Goal: Communication & Community: Answer question/provide support

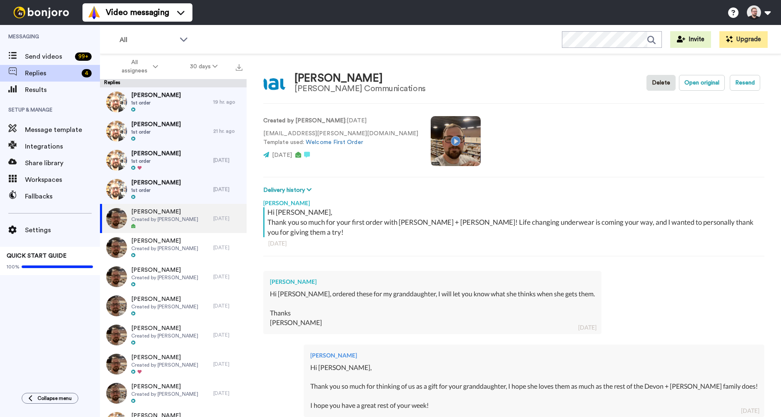
type textarea "x"
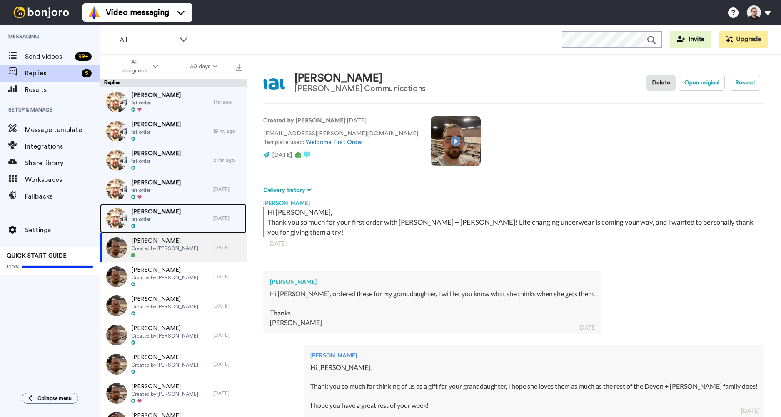
click at [174, 214] on div "[PERSON_NAME] 1st order" at bounding box center [156, 218] width 113 height 29
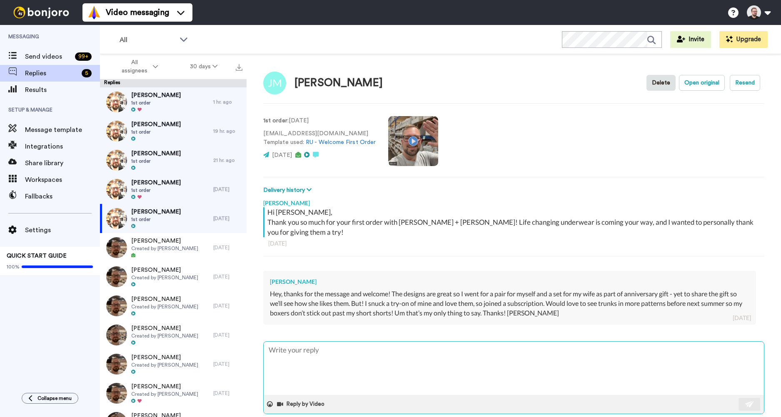
click at [374, 351] on textarea at bounding box center [514, 368] width 500 height 53
type textarea "x"
type textarea "H"
type textarea "x"
type textarea "He"
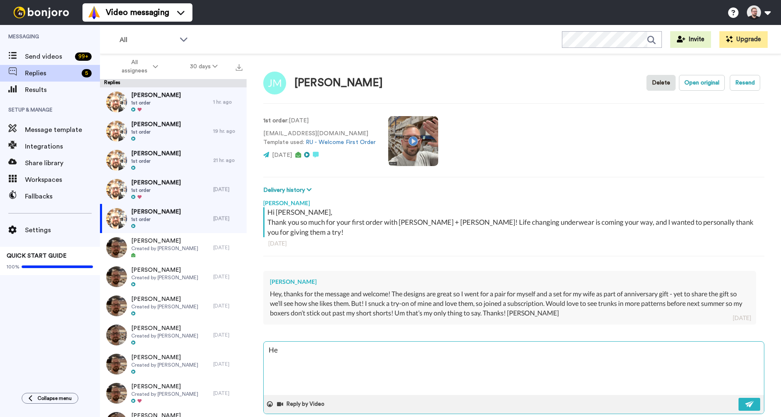
type textarea "x"
type textarea "Hey"
type textarea "x"
type textarea "Hey"
type textarea "x"
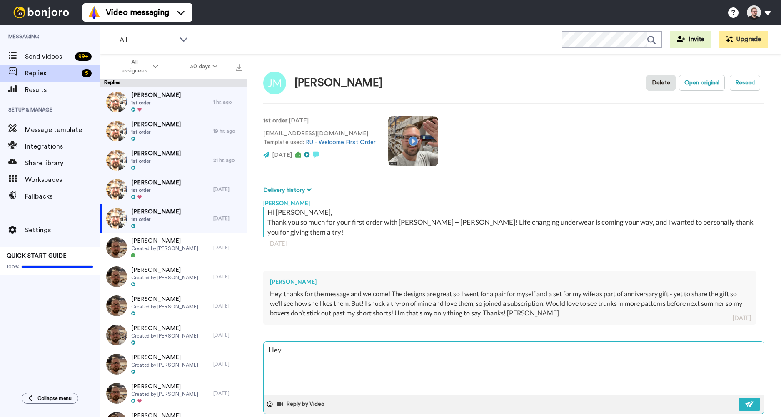
type textarea "Hey J"
type textarea "x"
type textarea "Hey Je"
type textarea "x"
type textarea "Hey Jef"
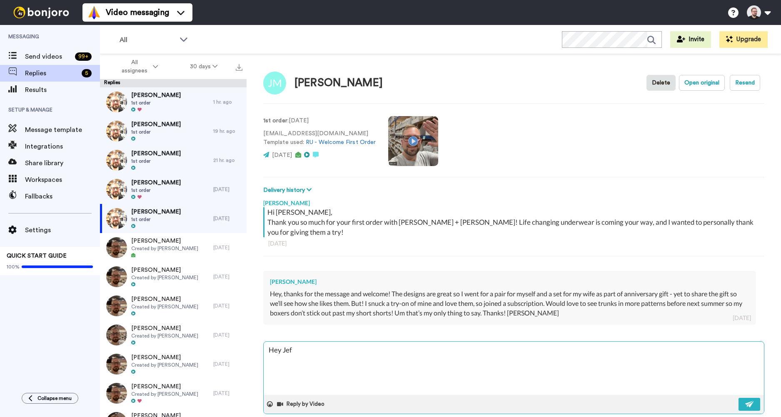
type textarea "x"
type textarea "Hey [PERSON_NAME]"
type textarea "x"
type textarea "Hey [PERSON_NAME],"
type textarea "x"
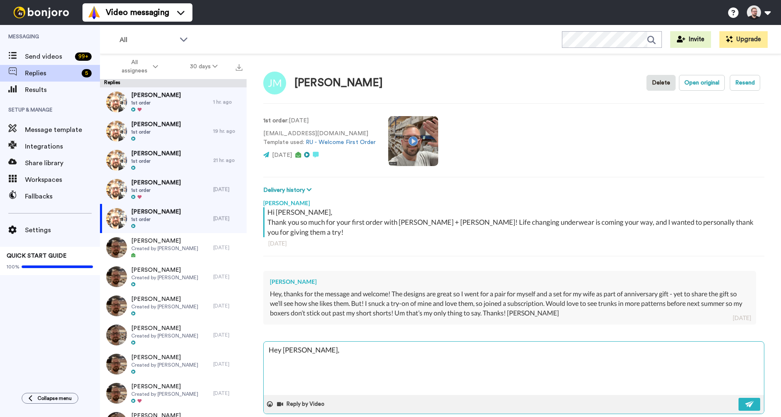
type textarea "Hey [PERSON_NAME],"
type textarea "x"
type textarea "Hey [PERSON_NAME],"
type textarea "x"
type textarea "Hey [PERSON_NAME],"
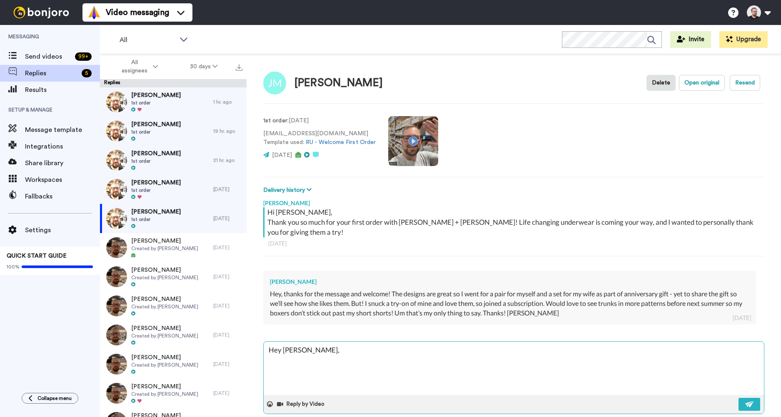
type textarea "x"
type textarea "Hey [PERSON_NAME], W"
type textarea "x"
type textarea "Hey [PERSON_NAME], Wh"
type textarea "x"
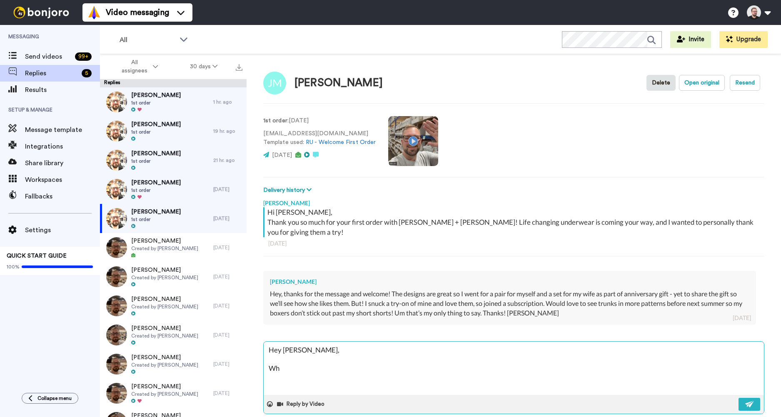
type textarea "Hey [PERSON_NAME], Wha"
type textarea "x"
type textarea "Hey [PERSON_NAME], What"
type textarea "x"
type textarea "Hey [PERSON_NAME], What"
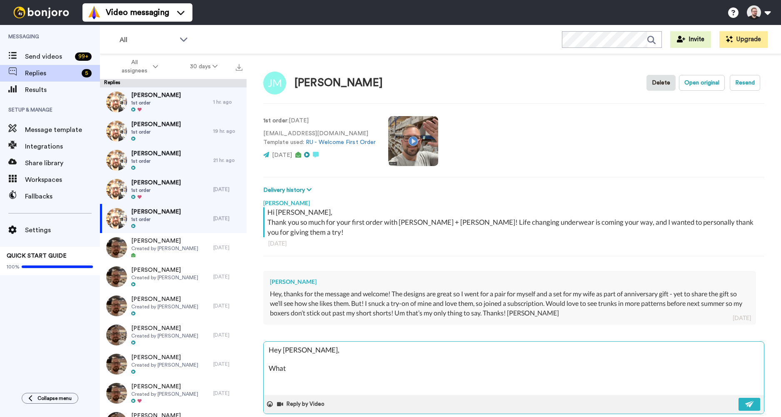
type textarea "x"
type textarea "Hey [PERSON_NAME], What a"
type textarea "x"
type textarea "Hey [PERSON_NAME], What a c"
type textarea "x"
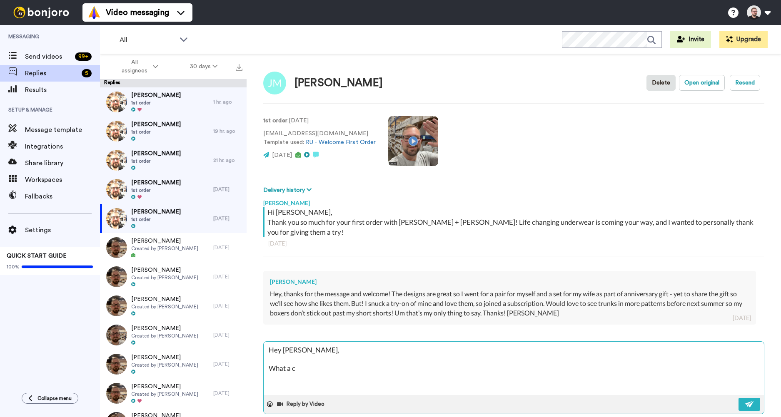
type textarea "Hey [PERSON_NAME], What a co"
type textarea "x"
type textarea "Hey [PERSON_NAME], What a coo"
type textarea "x"
type textarea "Hey [PERSON_NAME], What a cook"
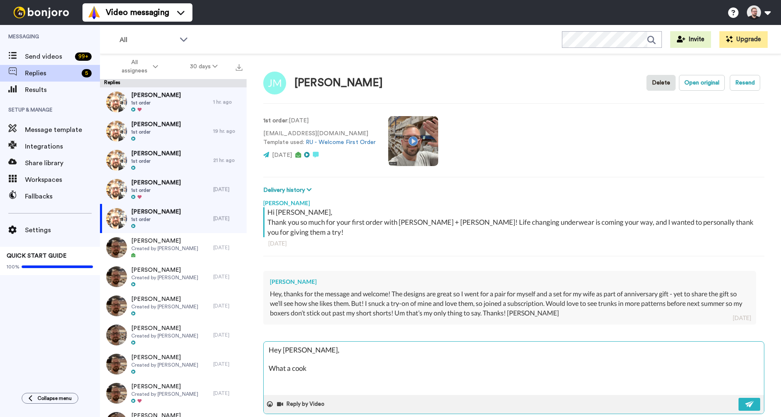
type textarea "x"
type textarea "Hey [PERSON_NAME], What a cook"
type textarea "x"
type textarea "Hey [PERSON_NAME], What a cook a"
type textarea "x"
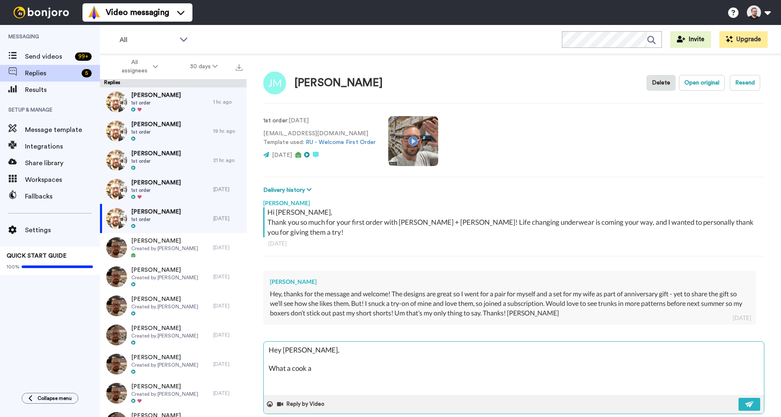
type textarea "Hey [PERSON_NAME], What a cook"
type textarea "x"
type textarea "Hey [PERSON_NAME], What a cook"
type textarea "x"
type textarea "Hey [PERSON_NAME], What a coo"
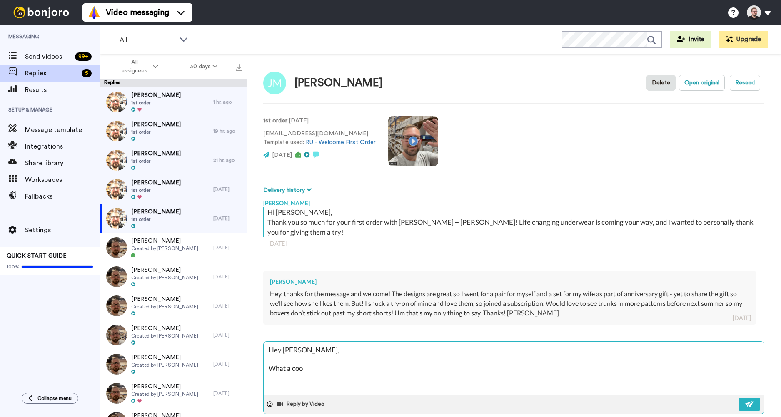
type textarea "x"
type textarea "Hey [PERSON_NAME], What a cool"
type textarea "x"
type textarea "Hey [PERSON_NAME], What a cool"
type textarea "x"
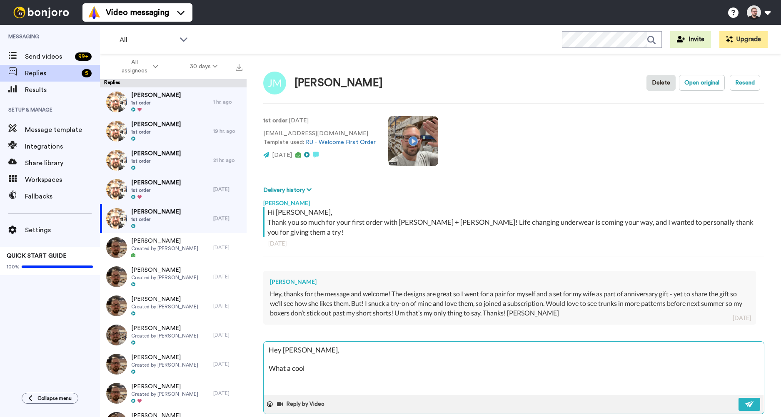
type textarea "Hey [PERSON_NAME], What a cool a"
type textarea "x"
type textarea "Hey [PERSON_NAME], What a cool an"
type textarea "x"
type textarea "Hey [PERSON_NAME], What a cool [PERSON_NAME]"
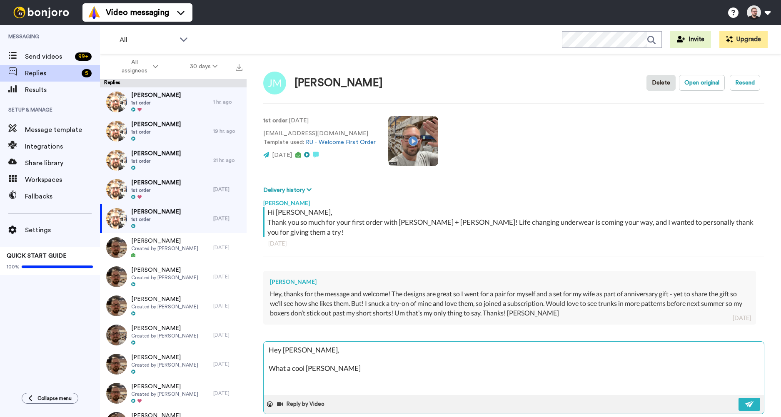
type textarea "x"
type textarea "Hey [PERSON_NAME], What a cool anni"
type textarea "x"
type textarea "Hey [PERSON_NAME], What a cool anniv"
type textarea "x"
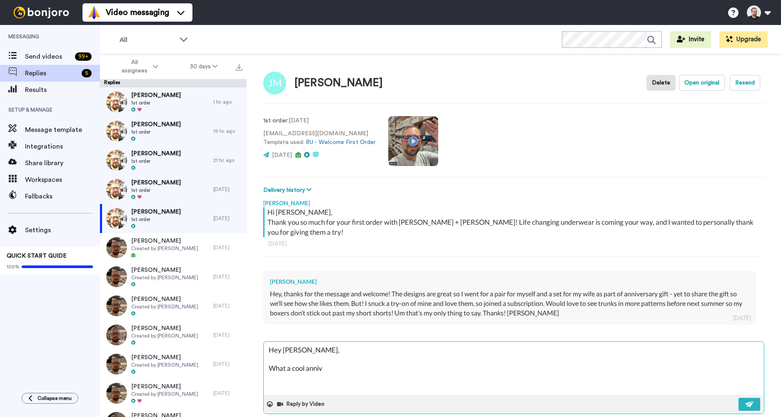
type textarea "Hey [PERSON_NAME], What a cool annive"
type textarea "x"
type textarea "Hey [PERSON_NAME], What a cool anniver"
type textarea "x"
type textarea "Hey [PERSON_NAME], What a cool annivers"
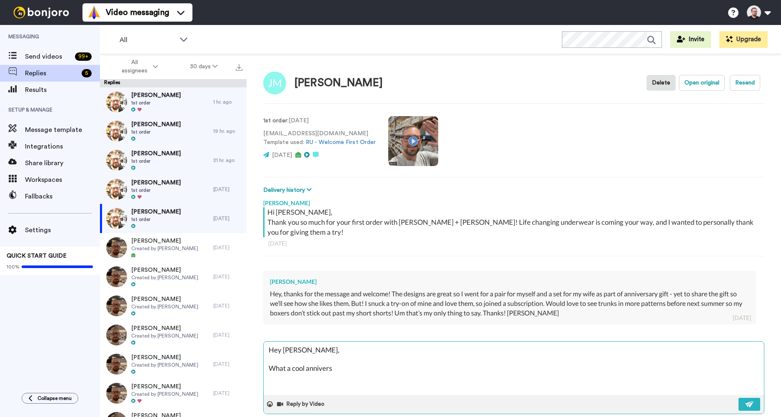
type textarea "x"
type textarea "Hey [PERSON_NAME], What a cool anniversa"
type textarea "x"
type textarea "Hey [PERSON_NAME], What a cool anniversar"
type textarea "x"
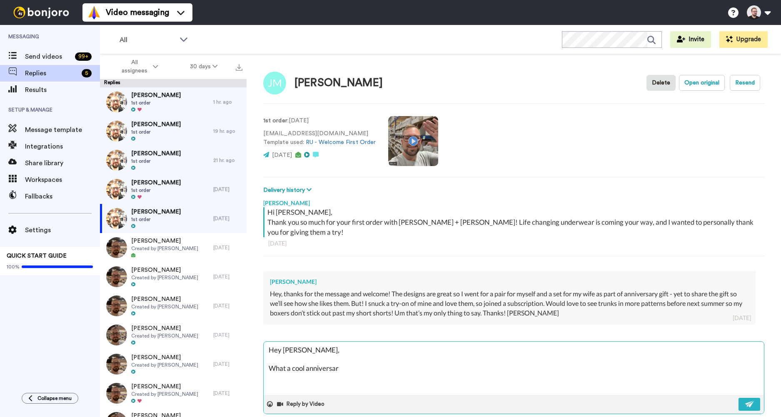
type textarea "Hey [PERSON_NAME], What a cool anniversary"
type textarea "x"
type textarea "Hey [PERSON_NAME], What a cool anniversary"
type textarea "x"
type textarea "Hey [PERSON_NAME], What a cool anniversary g"
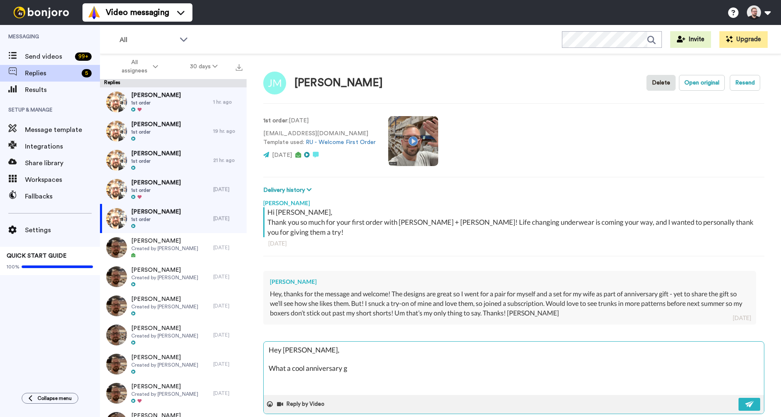
type textarea "x"
type textarea "Hey [PERSON_NAME], What a cool anniversary gi"
type textarea "x"
type textarea "Hey [PERSON_NAME], What a cool anniversary gif"
type textarea "x"
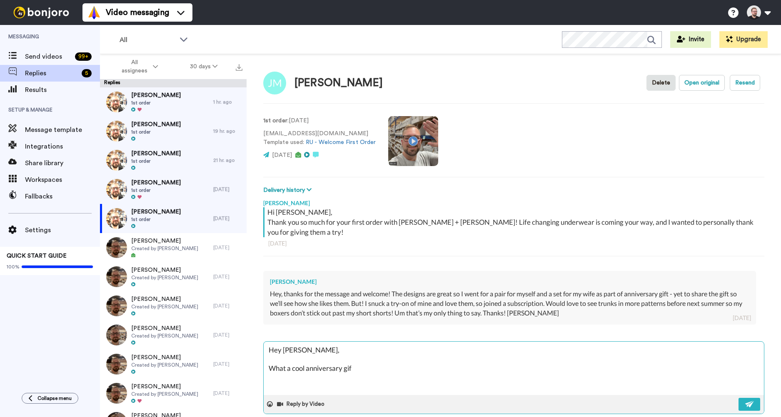
type textarea "Hey [PERSON_NAME], What a cool anniversary gift"
type textarea "x"
type textarea "Hey [PERSON_NAME], What a cool anniversary gift"
type textarea "x"
type textarea "Hey [PERSON_NAME], What a cool anniversary gift i"
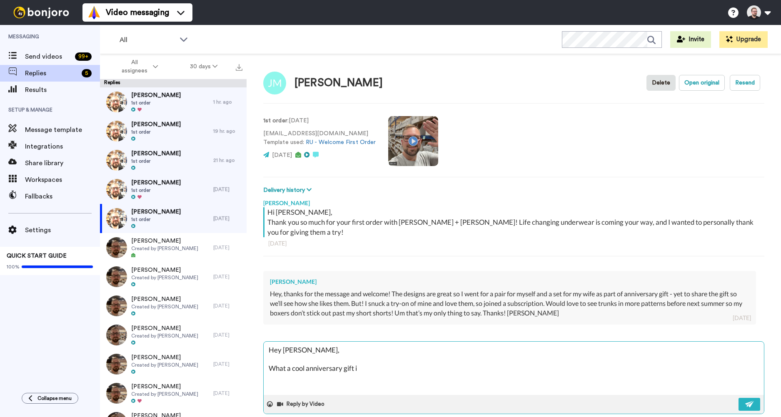
type textarea "x"
type textarea "Hey [PERSON_NAME], What a cool anniversary gift id"
type textarea "x"
type textarea "Hey [PERSON_NAME], What a cool anniversary gift ide"
type textarea "x"
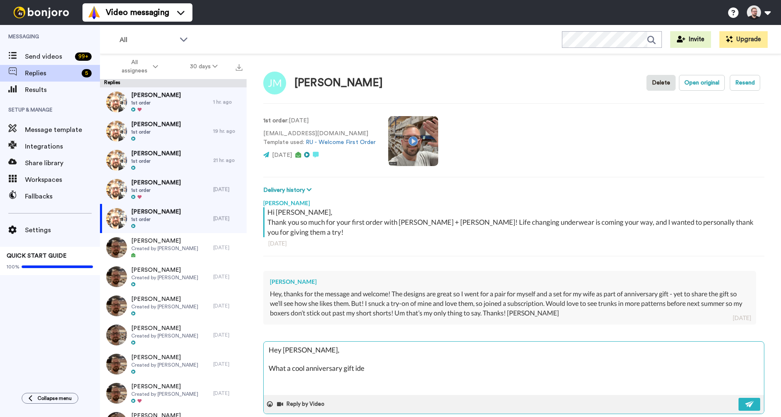
type textarea "Hey [PERSON_NAME], What a cool anniversary gift idea"
type textarea "x"
type textarea "Hey [PERSON_NAME], What a cool anniversary gift idea,"
type textarea "x"
type textarea "Hey [PERSON_NAME], What a cool anniversary gift idea,"
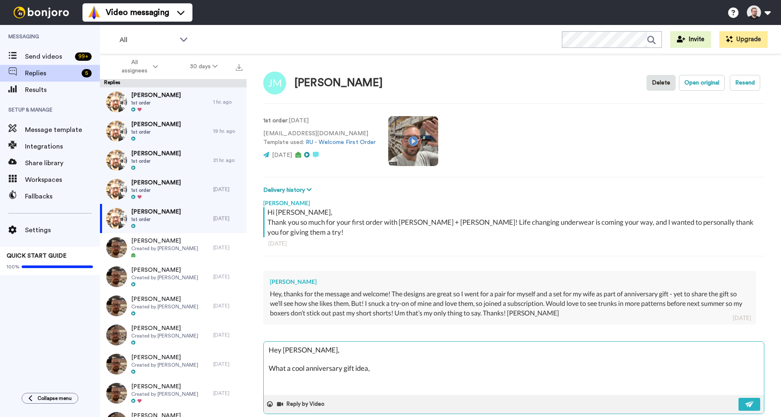
type textarea "x"
type textarea "Hey [PERSON_NAME], What a cool anniversary gift idea, h"
type textarea "x"
type textarea "Hey [PERSON_NAME], What a cool anniversary gift idea, ho"
type textarea "x"
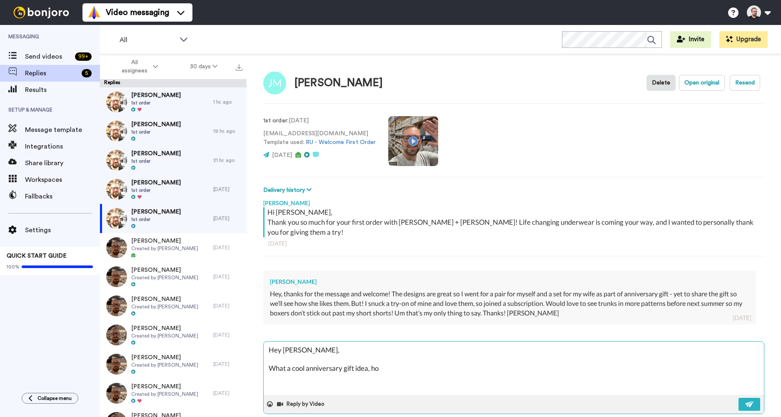
type textarea "Hey [PERSON_NAME], What a cool anniversary gift idea, h"
type textarea "x"
type textarea "Hey [PERSON_NAME], What a cool anniversary gift idea,"
type textarea "x"
type textarea "Hey [PERSON_NAME], What a cool anniversary gift idea, I"
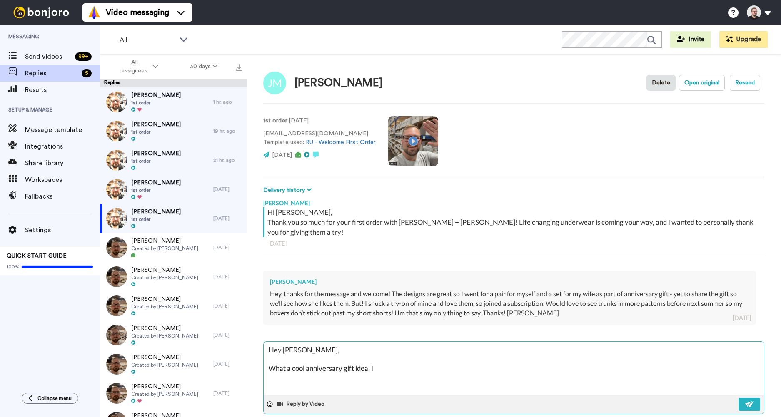
type textarea "x"
type textarea "Hey [PERSON_NAME], What a cool anniversary gift idea, I"
type textarea "x"
type textarea "Hey [PERSON_NAME], What a cool anniversary gift idea, I h"
type textarea "x"
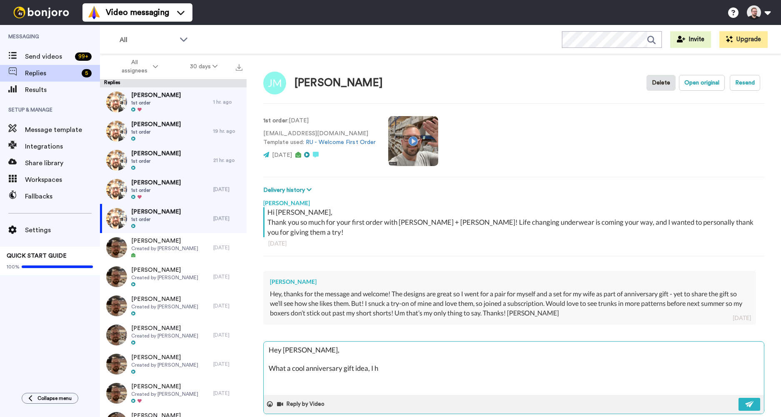
type textarea "Hey [PERSON_NAME], What a cool anniversary gift idea, I ho"
type textarea "x"
type textarea "Hey [PERSON_NAME], What a cool anniversary gift idea, I hop"
type textarea "x"
type textarea "Hey [PERSON_NAME], What a cool anniversary gift idea, I hope"
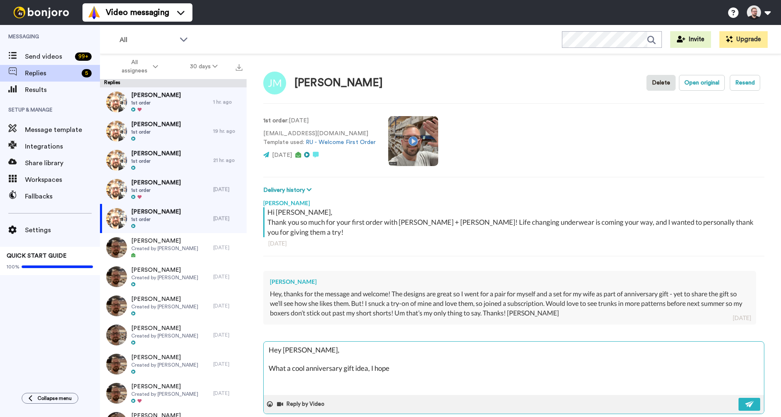
type textarea "x"
type textarea "Hey [PERSON_NAME], What a cool anniversary gift idea, I hope"
type textarea "x"
type textarea "Hey [PERSON_NAME], What a cool anniversary gift idea, I hope s"
type textarea "x"
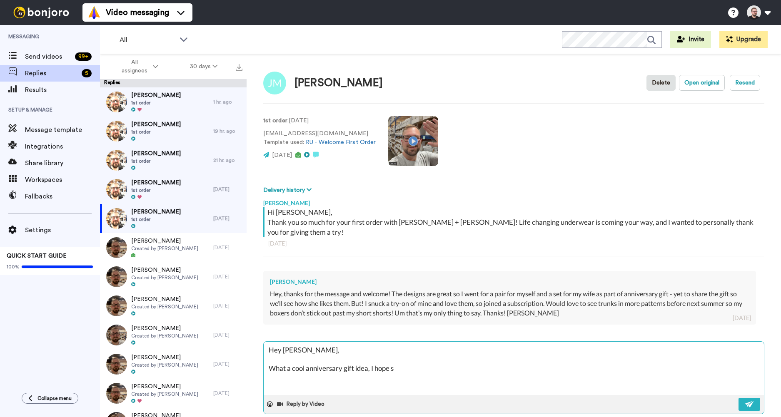
type textarea "Hey [PERSON_NAME], What a cool anniversary gift idea, I hope sh"
type textarea "x"
type textarea "Hey [PERSON_NAME], What a cool anniversary gift idea, I hope she"
type textarea "x"
type textarea "Hey [PERSON_NAME], What a cool anniversary gift idea, I hope she l"
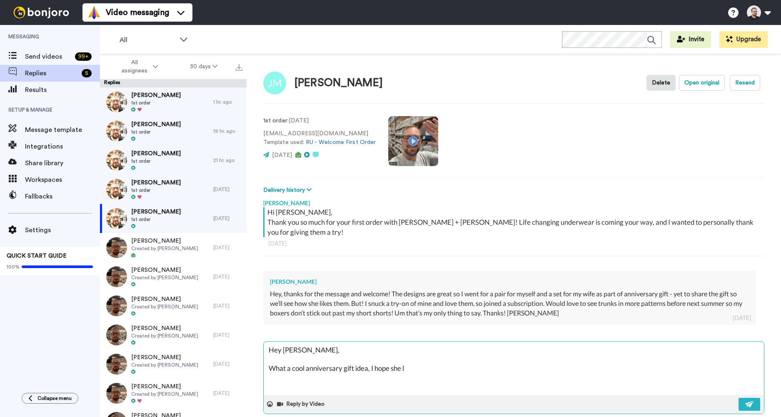
type textarea "x"
type textarea "Hey [PERSON_NAME], What a cool anniversary gift idea, I hope she lo"
type textarea "x"
type textarea "Hey [PERSON_NAME], What a cool anniversary gift idea, I hope she lov"
type textarea "x"
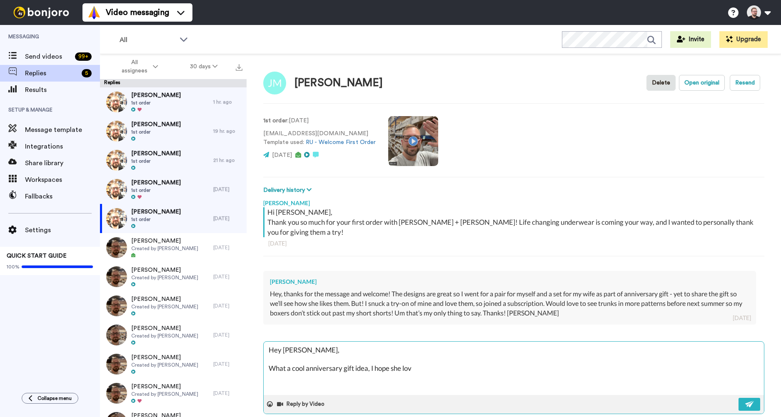
type textarea "Hey [PERSON_NAME], What a cool anniversary gift idea, I hope she love"
type textarea "x"
type textarea "Hey [PERSON_NAME], What a cool anniversary gift idea, I hope she loves"
type textarea "x"
type textarea "Hey [PERSON_NAME], What a cool anniversary gift idea, I hope she loves"
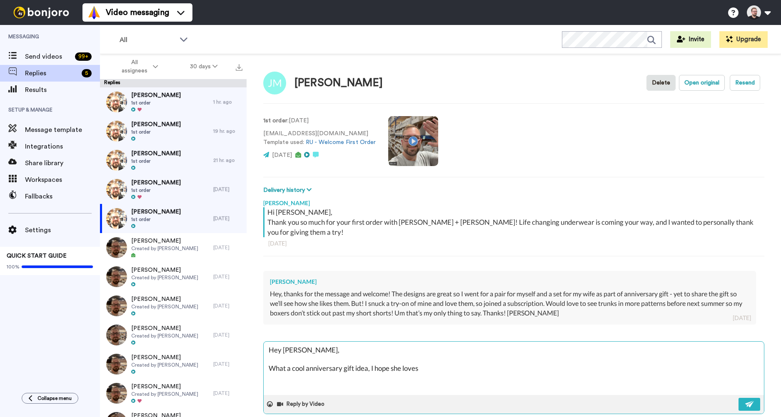
type textarea "x"
type textarea "Hey [PERSON_NAME], What a cool anniversary gift idea, I hope she loves t"
type textarea "x"
type textarea "Hey [PERSON_NAME], What a cool anniversary gift idea, I hope she loves th"
type textarea "x"
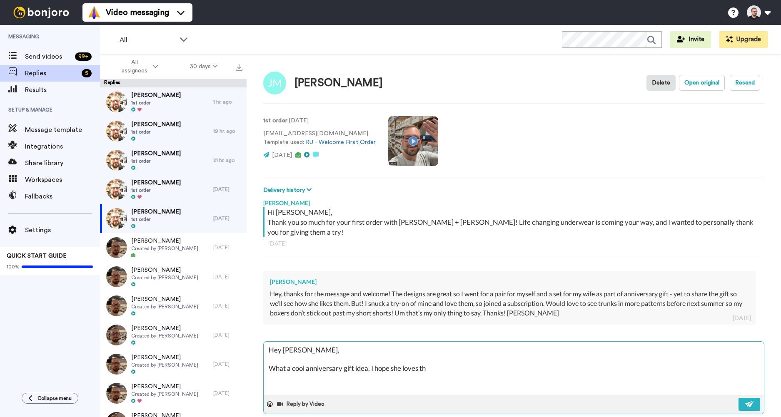
type textarea "Hey [PERSON_NAME], What a cool anniversary gift idea, I hope she loves the"
type textarea "x"
type textarea "Hey [PERSON_NAME], What a cool anniversary gift idea, I hope she loves them"
type textarea "x"
type textarea "Hey [PERSON_NAME], What a cool anniversary gift idea, I hope she loves them t"
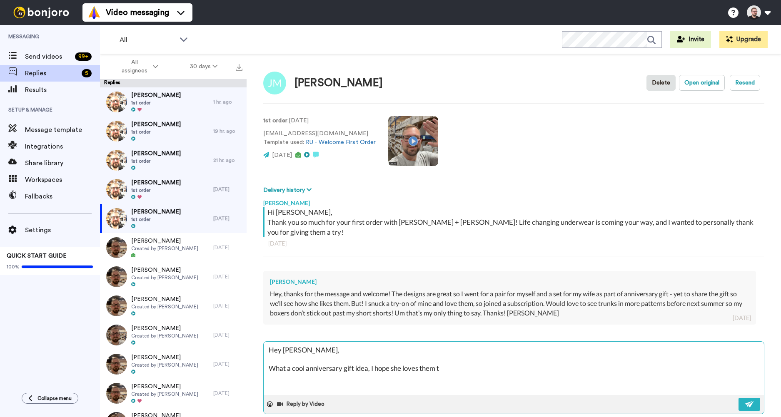
type textarea "x"
type textarea "Hey [PERSON_NAME], What a cool anniversary gift idea, I hope she loves them to"
type textarea "x"
type textarea "Hey [PERSON_NAME], What a cool anniversary gift idea, I hope she loves them too"
type textarea "x"
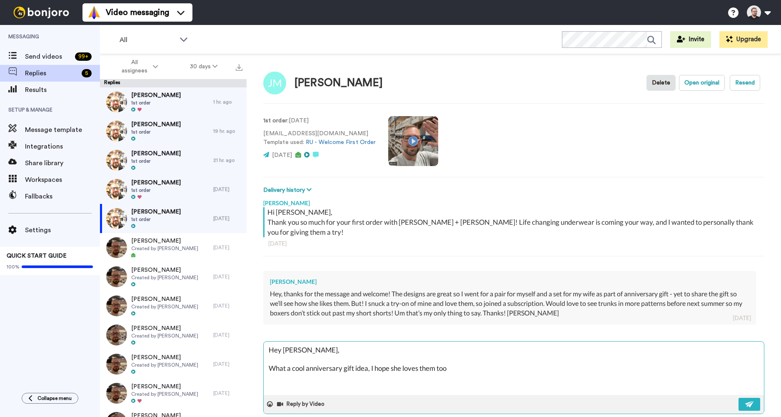
type textarea "Hey [PERSON_NAME], What a cool anniversary gift idea, I hope she loves them too."
type textarea "x"
type textarea "Hey [PERSON_NAME], What a cool anniversary gift idea, I hope she loves them too."
type textarea "x"
type textarea "Hey [PERSON_NAME], What a cool anniversary gift idea, I hope she loves them too."
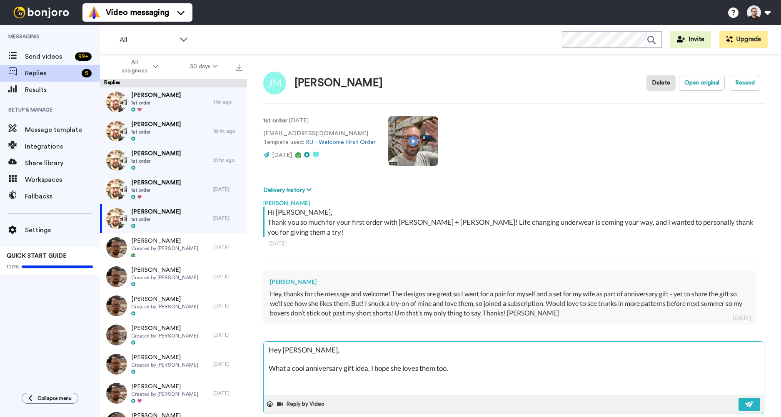
type textarea "x"
type textarea "Hey [PERSON_NAME], What a cool anniversary gift idea, I hope she loves them too."
type textarea "x"
type textarea "Hey [PERSON_NAME], What a cool anniversary gift idea, I hope she loves them too…"
type textarea "x"
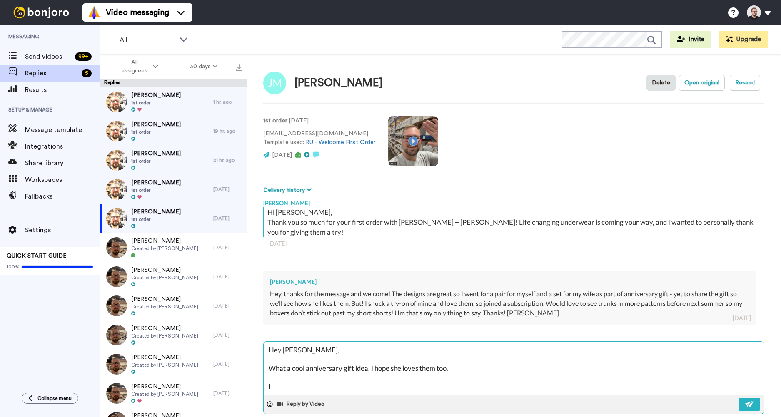
type textarea "Hey [PERSON_NAME], What a cool anniversary gift idea, I hope she loves them too…"
type textarea "x"
type textarea "Hey [PERSON_NAME], What a cool anniversary gift idea, I hope she loves them too…"
type textarea "x"
type textarea "Hey [PERSON_NAME], What a cool anniversary gift idea, I hope she loves them too…"
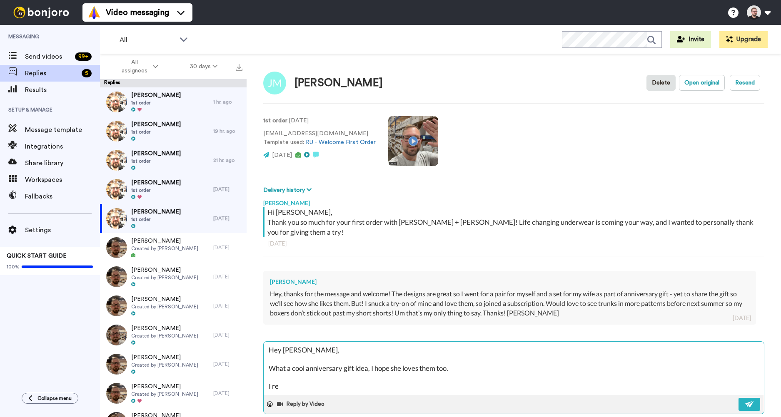
type textarea "x"
type textarea "Hey [PERSON_NAME], What a cool anniversary gift idea, I hope she loves them too…"
type textarea "x"
type textarea "Hey [PERSON_NAME], What a cool anniversary gift idea, I hope she loves them too…"
type textarea "x"
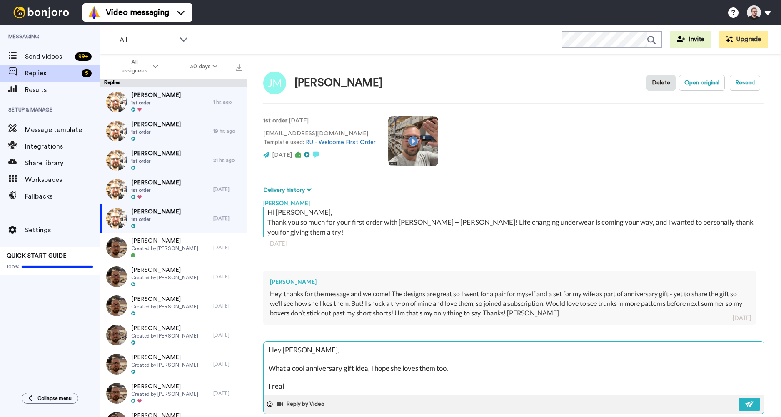
type textarea "Hey [PERSON_NAME], What a cool anniversary gift idea, I hope she loves them too…"
type textarea "x"
type textarea "Hey [PERSON_NAME], What a cool anniversary gift idea, I hope she loves them too…"
type textarea "x"
type textarea "Hey [PERSON_NAME], What a cool anniversary gift idea, I hope she loves them too…"
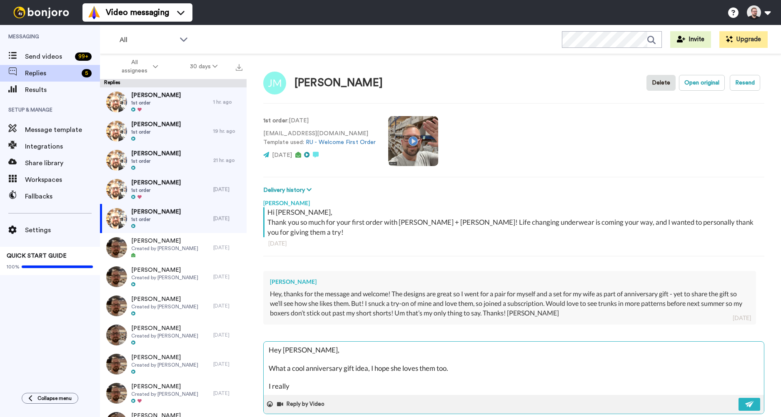
type textarea "x"
type textarea "Hey [PERSON_NAME], What a cool anniversary gift idea, I hope she loves them too…"
type textarea "x"
type textarea "Hey [PERSON_NAME], What a cool anniversary gift idea, I hope she loves them too…"
type textarea "x"
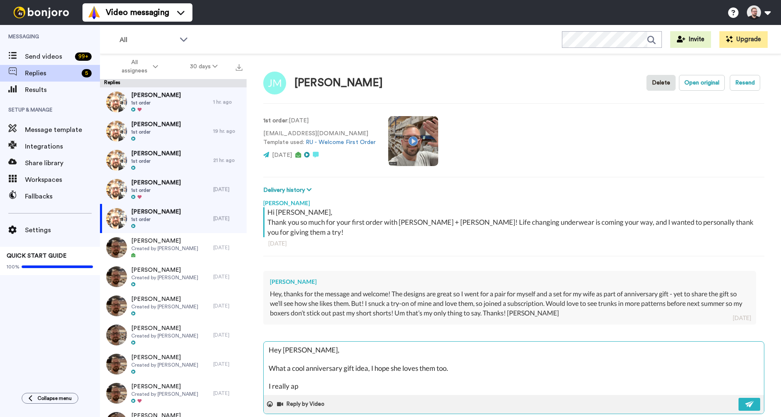
type textarea "Hey [PERSON_NAME], What a cool anniversary gift idea, I hope she loves them too…"
type textarea "x"
type textarea "Hey [PERSON_NAME], What a cool anniversary gift idea, I hope she loves them too…"
type textarea "x"
type textarea "Hey [PERSON_NAME], What a cool anniversary gift idea, I hope she loves them too…"
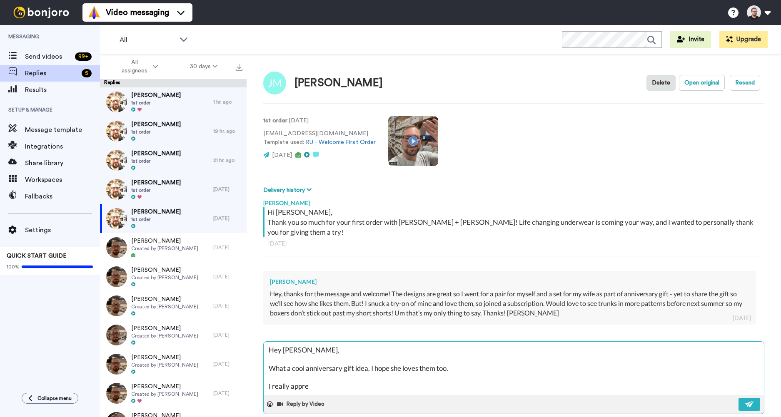
type textarea "x"
type textarea "Hey [PERSON_NAME], What a cool anniversary gift idea, I hope she loves them too…"
type textarea "x"
type textarea "Hey [PERSON_NAME], What a cool anniversary gift idea, I hope she loves them too…"
type textarea "x"
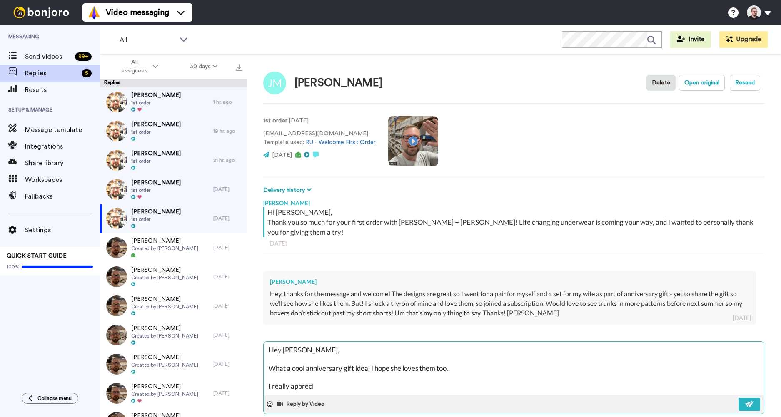
type textarea "Hey [PERSON_NAME], What a cool anniversary gift idea, I hope she loves them too…"
drag, startPoint x: 524, startPoint y: 383, endPoint x: 347, endPoint y: 338, distance: 182.9
click at [347, 338] on div "[PERSON_NAME] Hi [PERSON_NAME], Thank you so much for your first order with [PE…" at bounding box center [513, 312] width 501 height 235
click at [298, 358] on textarea at bounding box center [514, 368] width 500 height 53
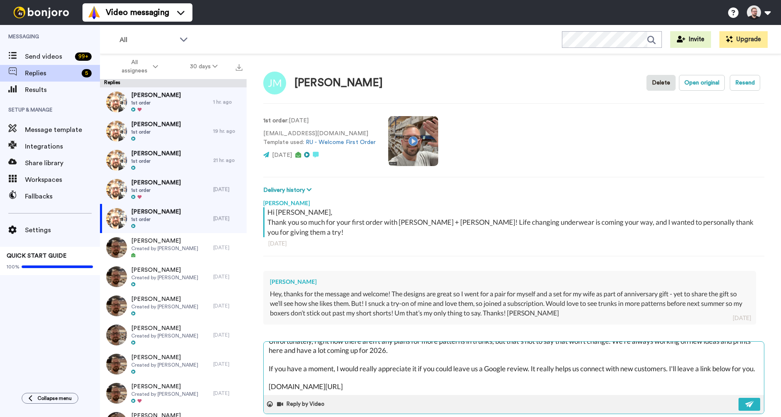
scroll to position [68, 0]
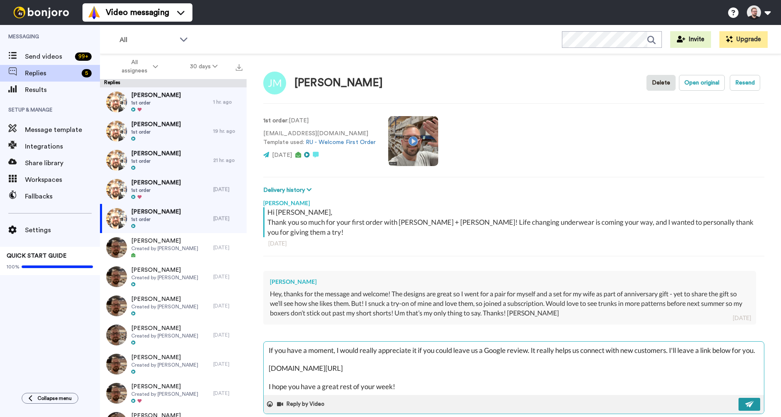
click at [738, 405] on button at bounding box center [749, 404] width 22 height 13
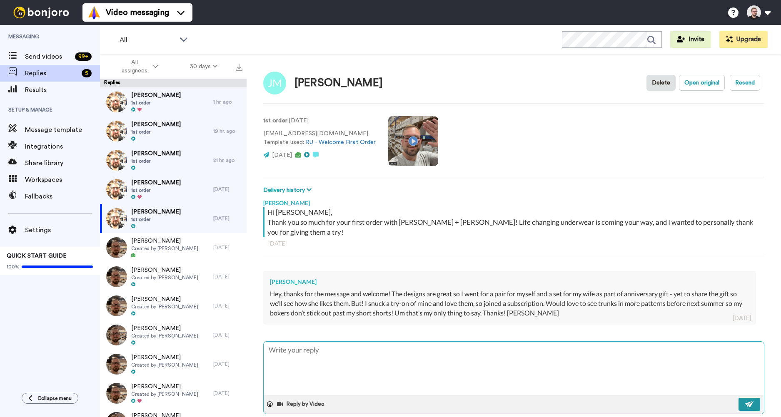
scroll to position [0, 0]
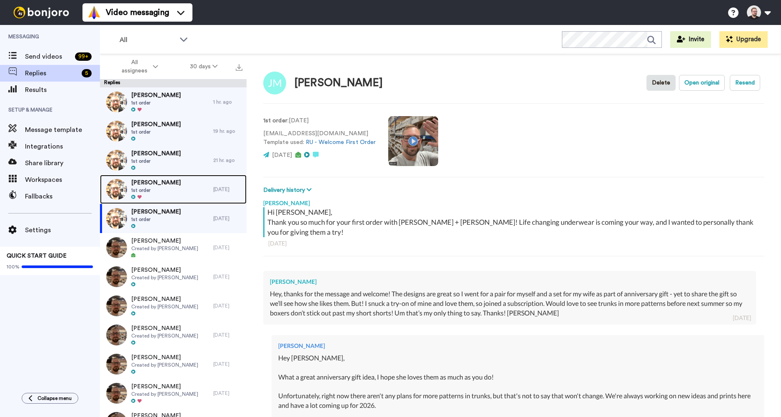
click at [190, 188] on div "[PERSON_NAME] 1st order" at bounding box center [156, 189] width 113 height 29
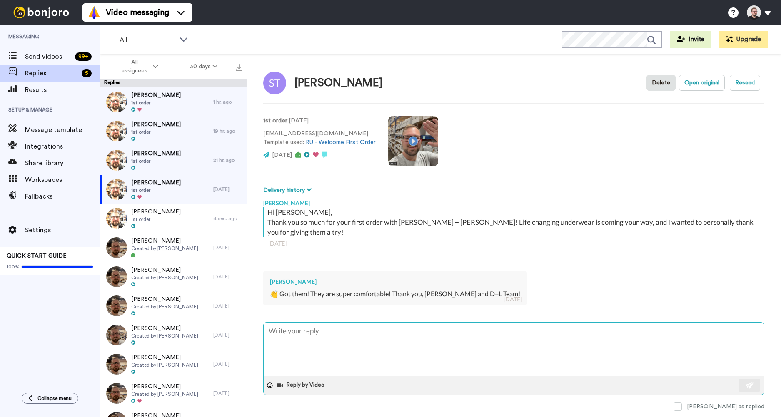
click at [389, 323] on textarea at bounding box center [514, 349] width 500 height 53
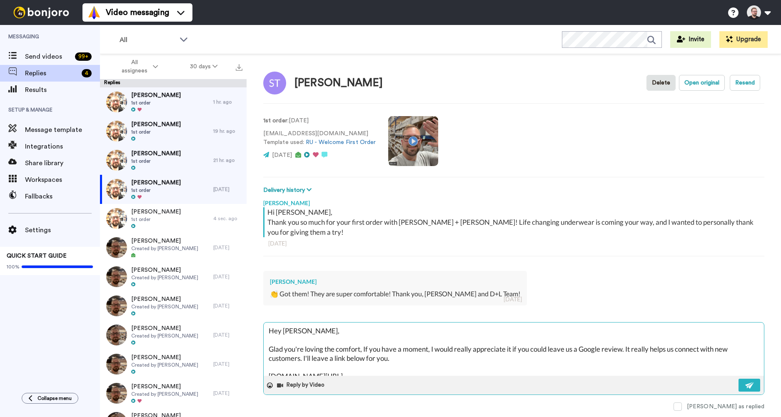
scroll to position [5, 0]
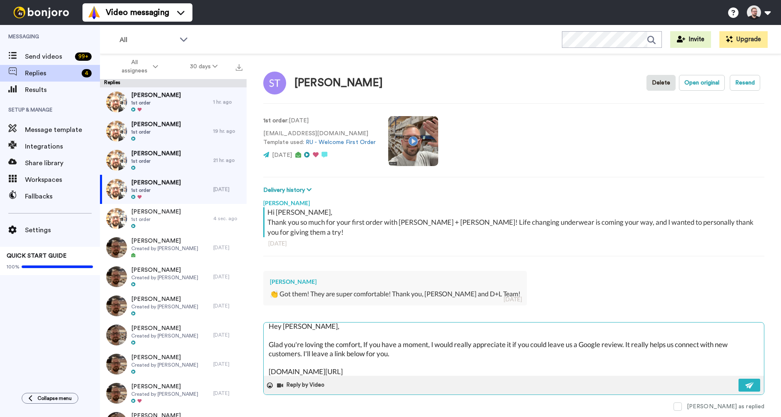
click at [366, 335] on textarea "Hey [PERSON_NAME], Glad you're loving the comfort, If you have a moment, I woul…" at bounding box center [514, 349] width 500 height 53
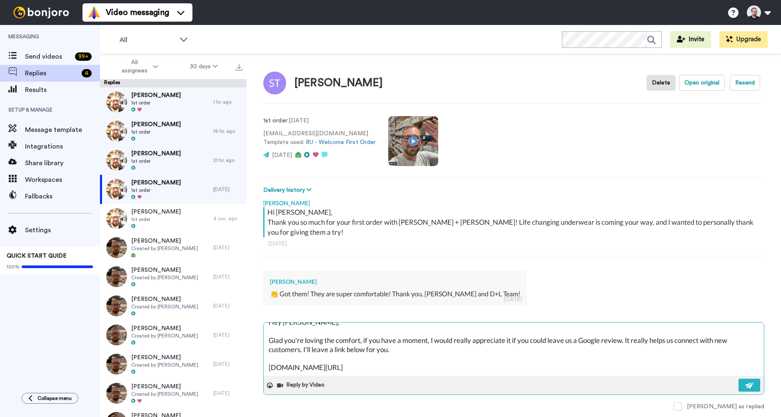
click at [399, 359] on textarea "Hey [PERSON_NAME], Glad you're loving the comfort, if you have a moment, I woul…" at bounding box center [514, 349] width 500 height 53
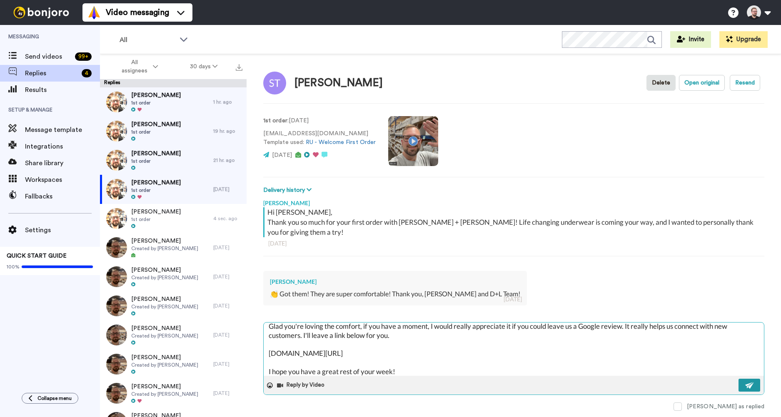
click at [746, 382] on img at bounding box center [749, 385] width 9 height 7
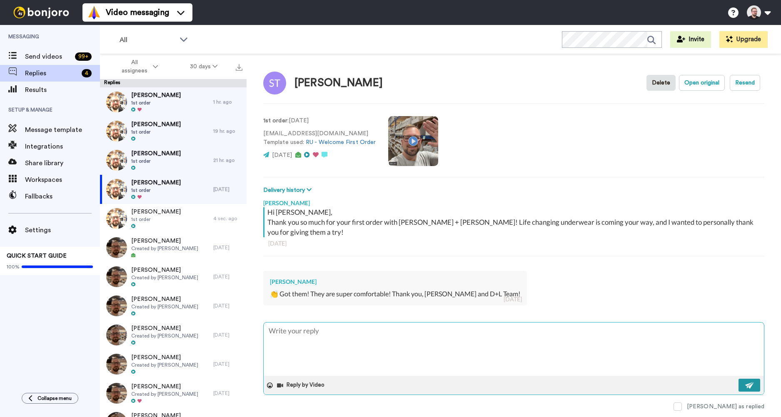
scroll to position [0, 0]
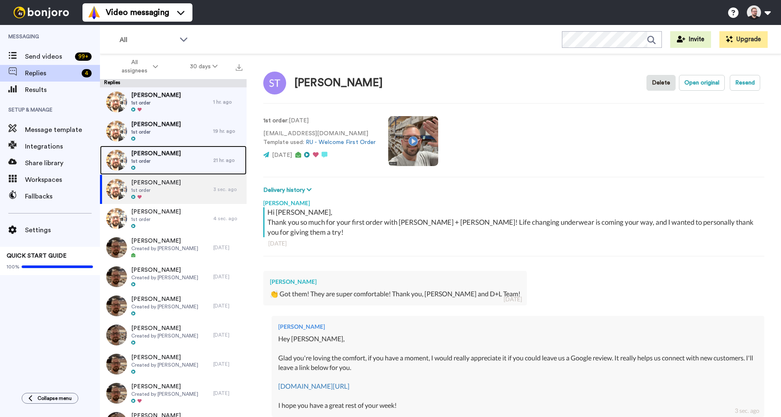
click at [177, 157] on span "[PERSON_NAME]" at bounding box center [156, 153] width 50 height 8
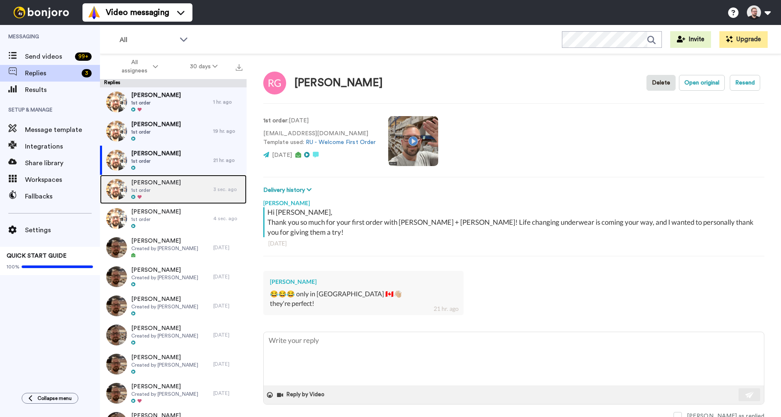
click at [145, 197] on div at bounding box center [156, 197] width 50 height 6
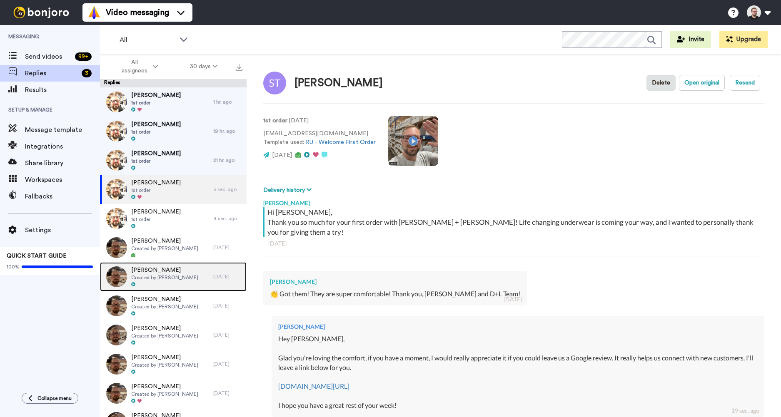
click at [166, 268] on span "[PERSON_NAME]" at bounding box center [164, 270] width 67 height 8
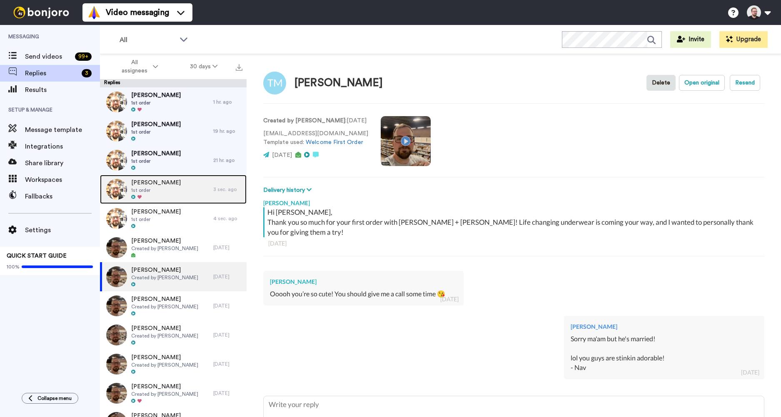
click at [172, 189] on div "[PERSON_NAME] 1st order" at bounding box center [156, 189] width 113 height 29
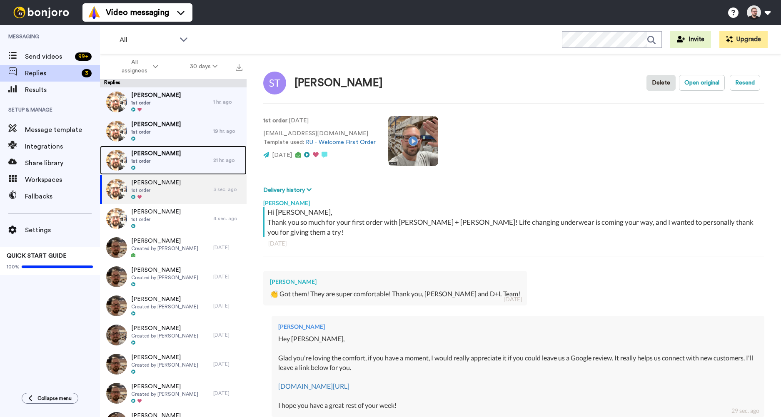
click at [144, 159] on span "1st order" at bounding box center [156, 161] width 50 height 7
